Goal: Task Accomplishment & Management: Use online tool/utility

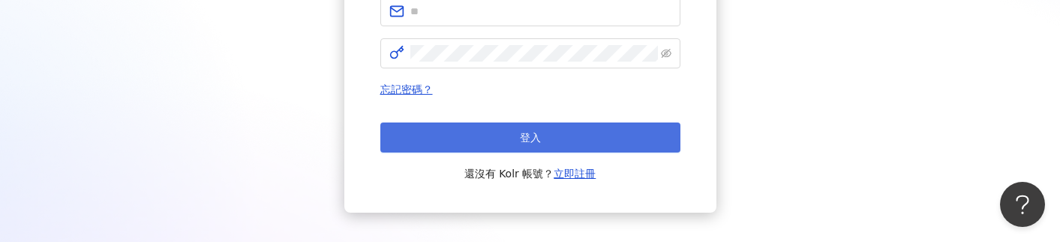
scroll to position [251, 0]
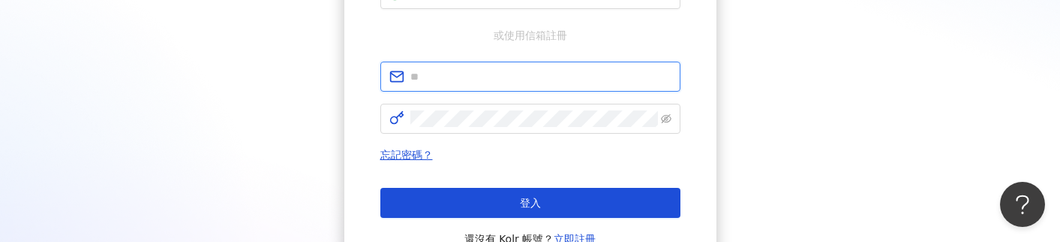
click at [509, 75] on input "text" at bounding box center [541, 76] width 261 height 17
type input "**********"
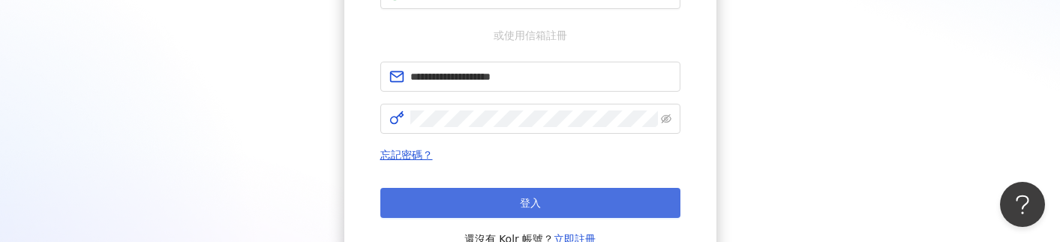
click at [528, 201] on span "登入" at bounding box center [530, 203] width 21 height 12
